Goal: Navigation & Orientation: Go to known website

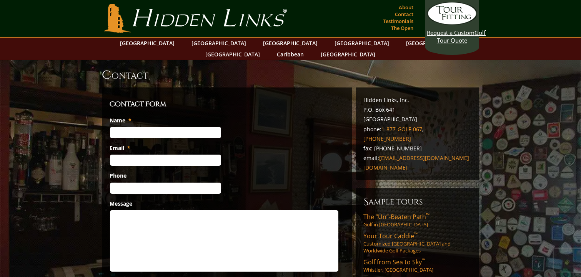
click at [229, 16] on link "Hidden Links Golf" at bounding box center [195, 18] width 186 height 29
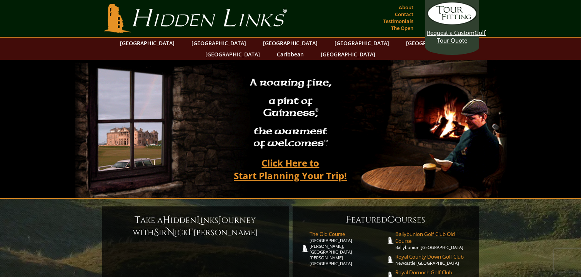
click at [301, 3] on section "Hidden Links Golf Top Nav About Contact Testimonials The Open" at bounding box center [290, 19] width 581 height 38
